Goal: Task Accomplishment & Management: Manage account settings

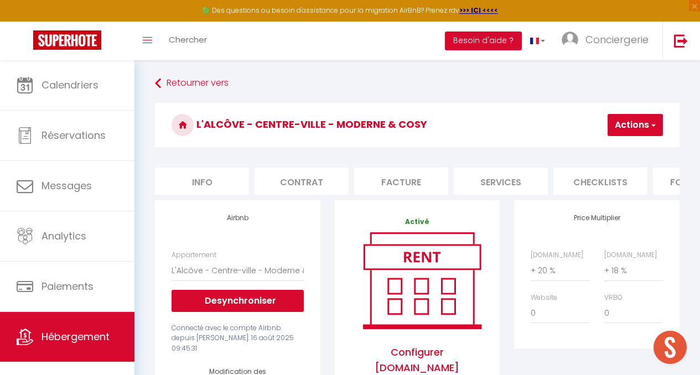
select select "13240-1002821844584570911"
select select "well_reviewed_guests"
select select "EUR"
select select "22803"
select select "+ 20 %"
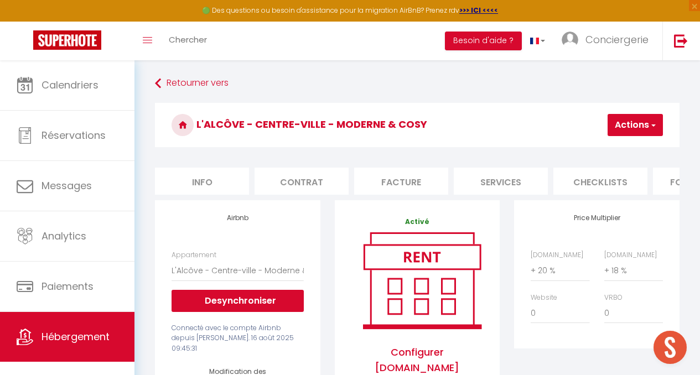
select select "+ 18 %"
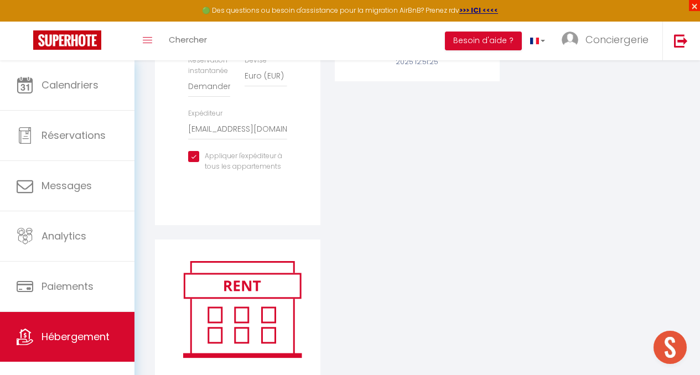
scroll to position [0, 226]
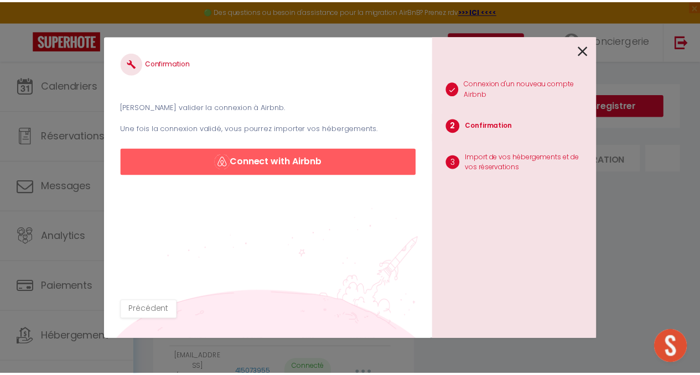
scroll to position [33, 0]
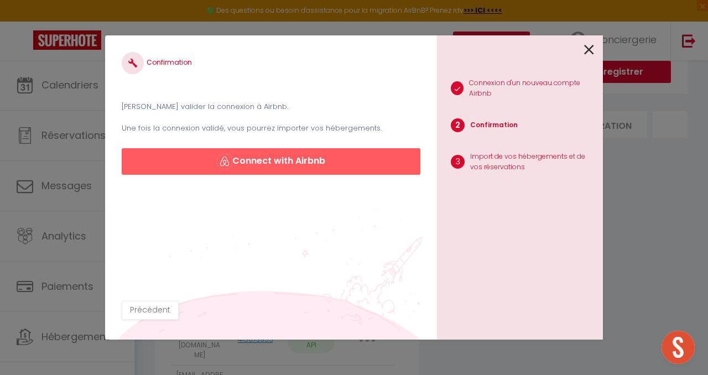
click at [587, 54] on icon at bounding box center [589, 49] width 10 height 17
